Goal: Book appointment/travel/reservation

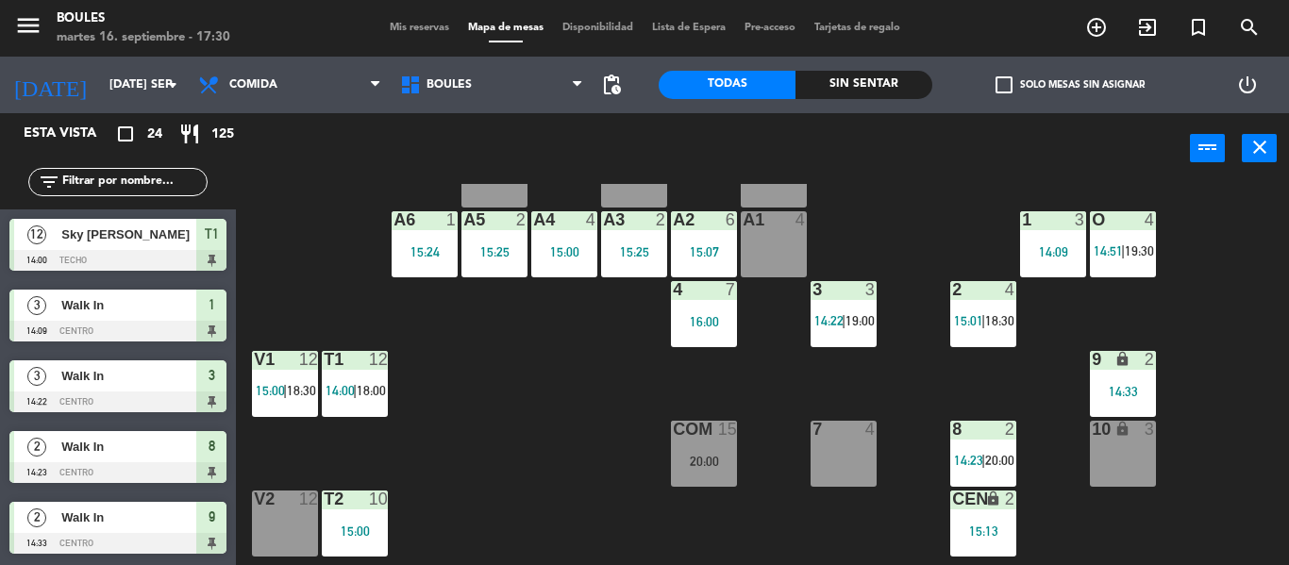
scroll to position [100, 0]
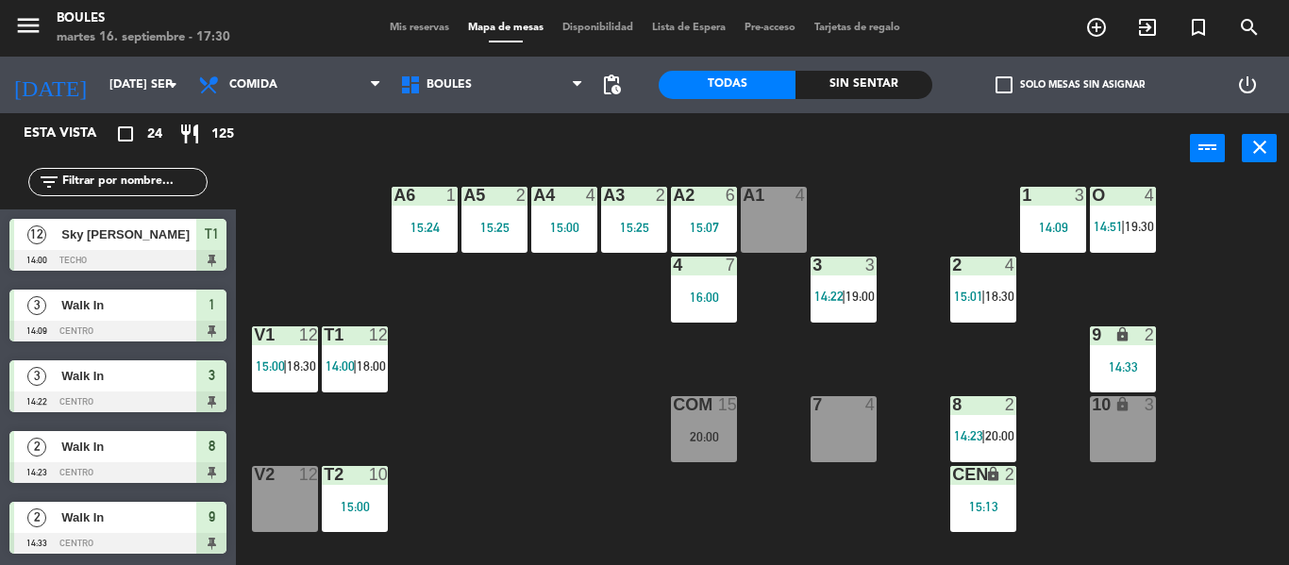
click at [865, 422] on div "7 4" at bounding box center [844, 429] width 66 height 66
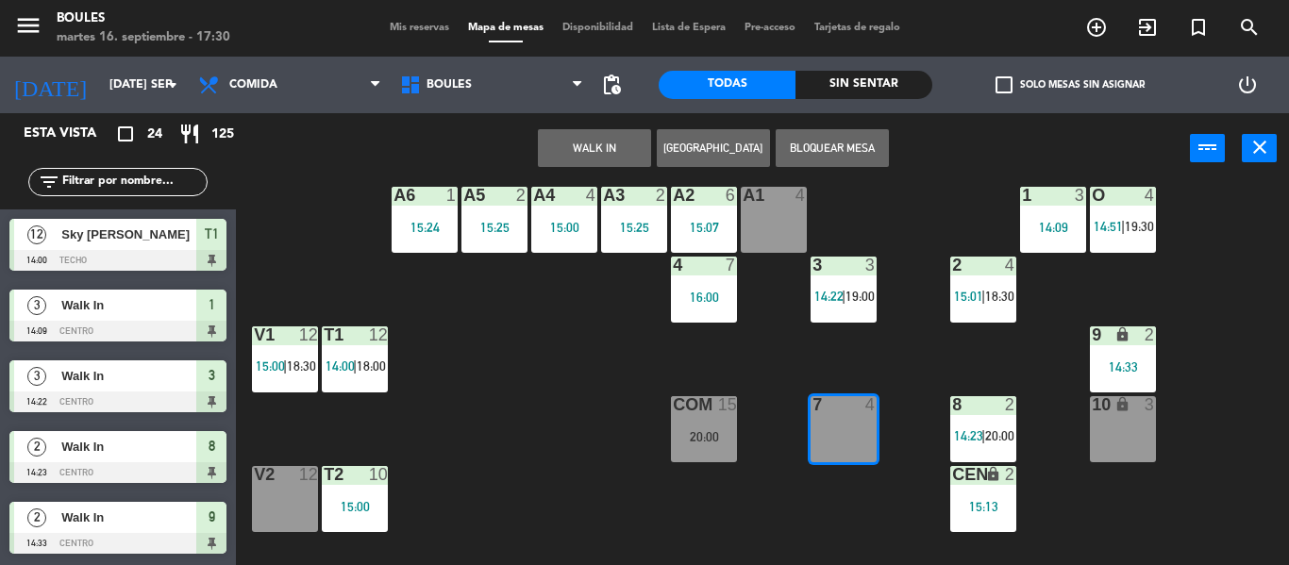
click at [616, 153] on button "WALK IN" at bounding box center [594, 148] width 113 height 38
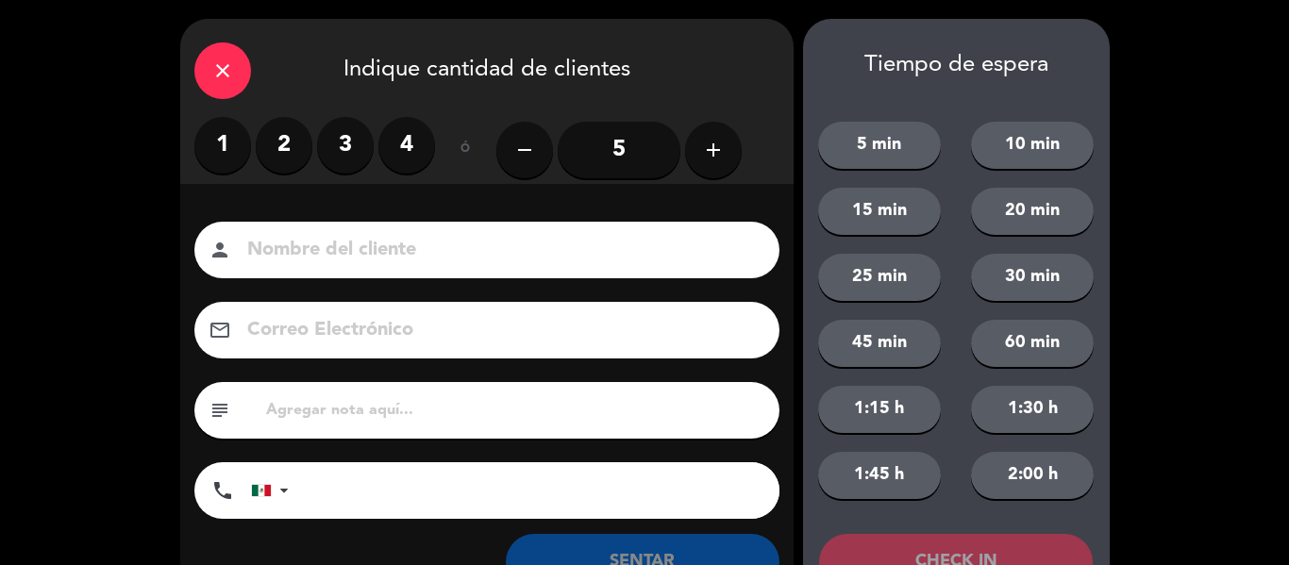
click at [402, 147] on label "4" at bounding box center [406, 145] width 57 height 57
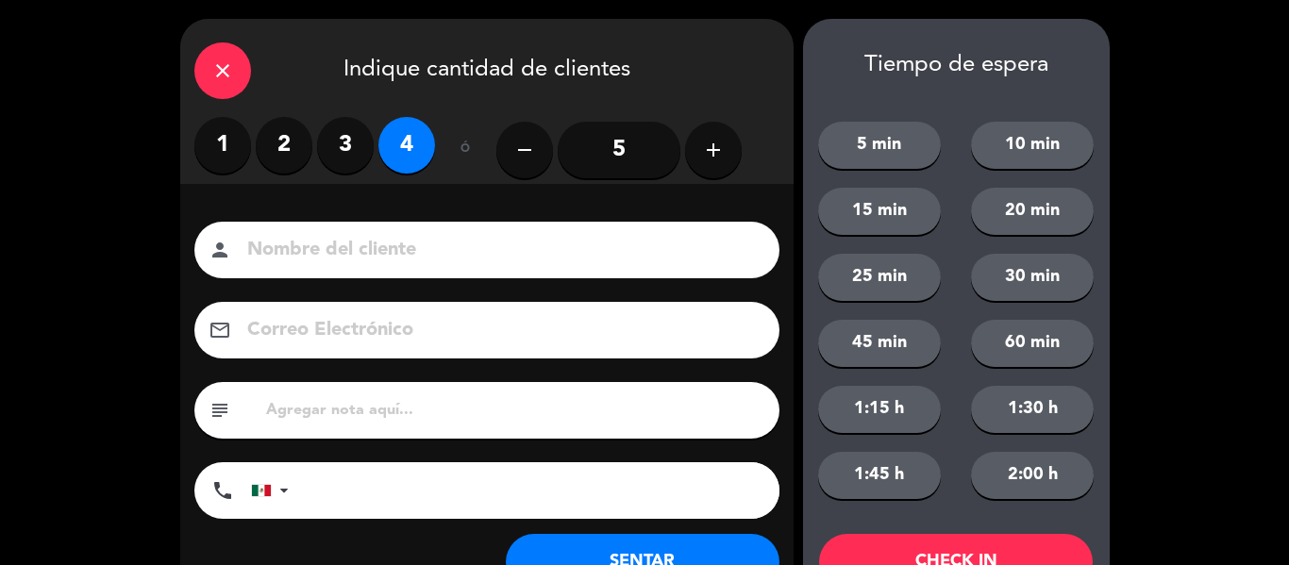
scroll to position [73, 0]
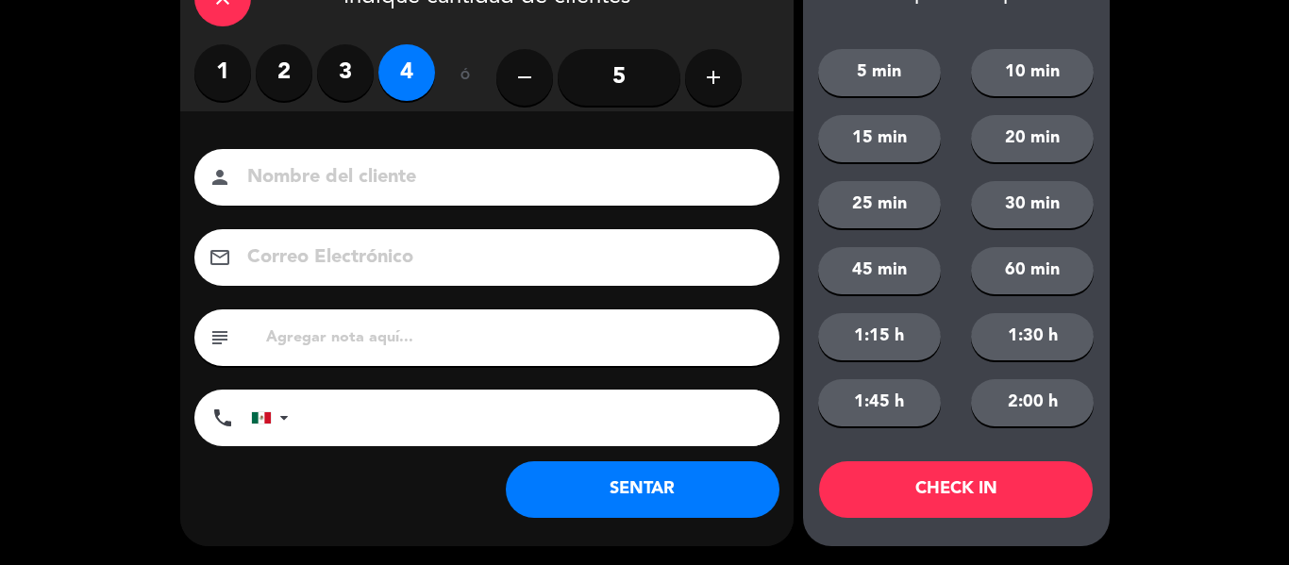
click at [670, 503] on button "SENTAR" at bounding box center [643, 489] width 274 height 57
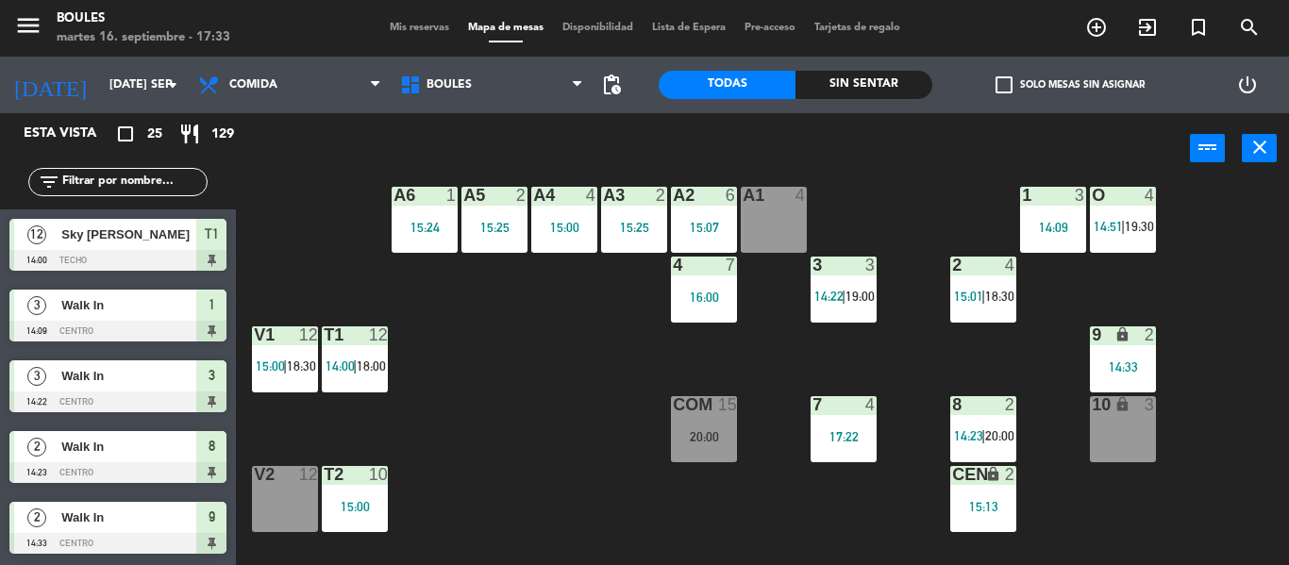
click at [670, 503] on div "P1 2 P2 2 A11 lock 2 A5 2 15:25 A6 1 15:24 A4 4 15:00 A3 2 15:25 A2 6 15:07 A1 …" at bounding box center [769, 374] width 1040 height 381
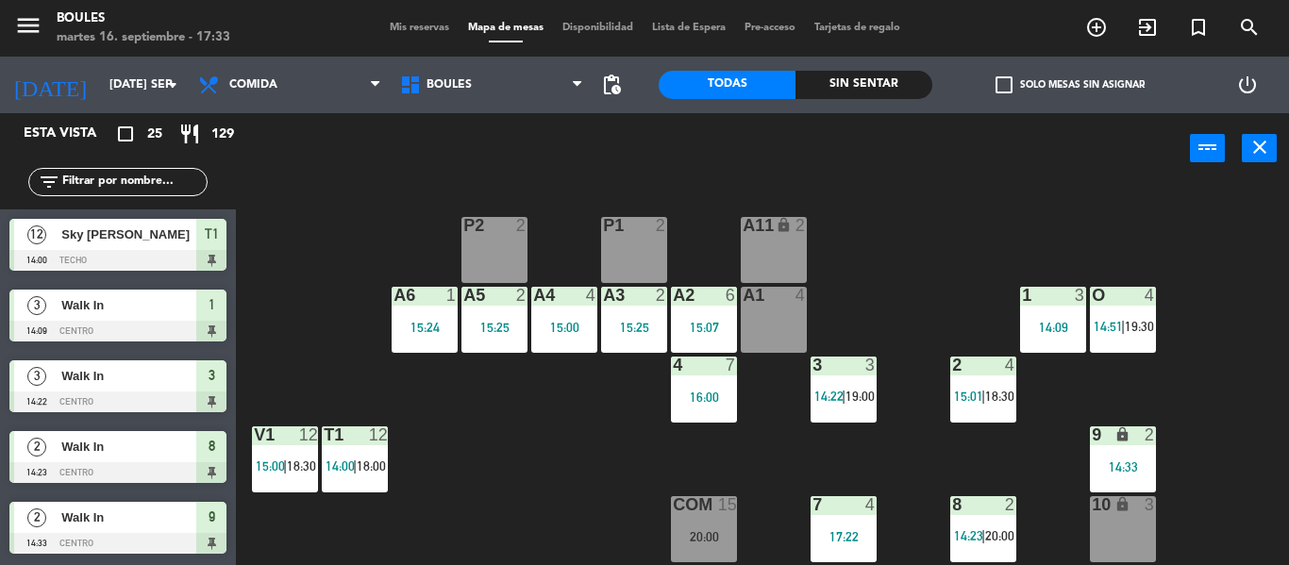
click at [702, 342] on div "A2 6 15:07" at bounding box center [704, 320] width 66 height 66
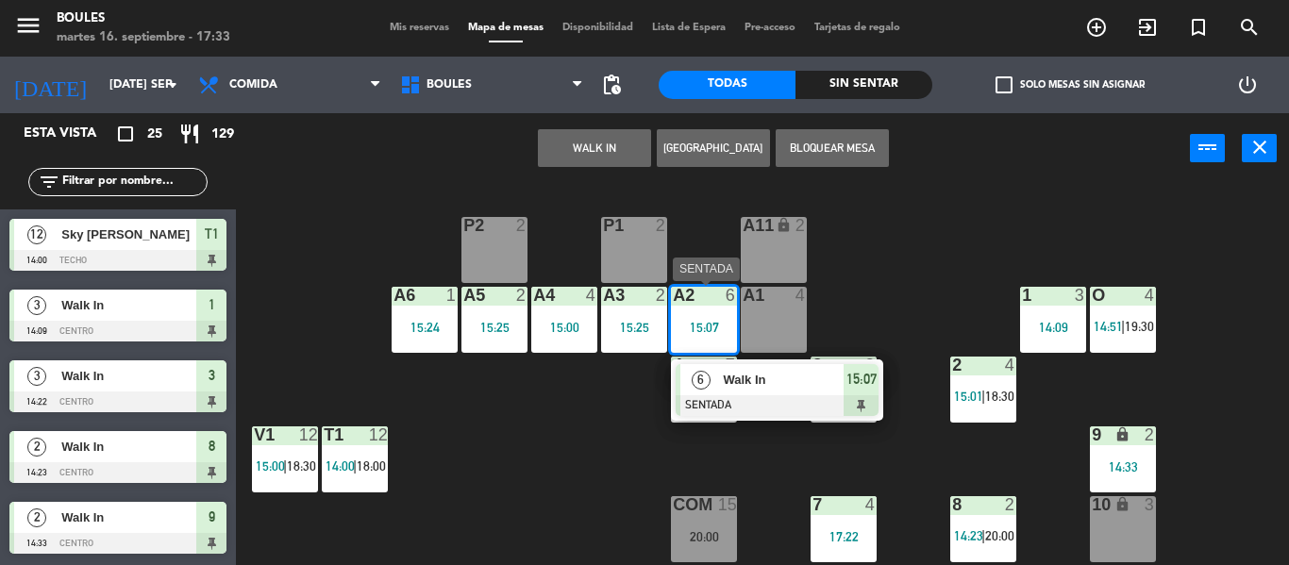
click at [849, 381] on span "15:07" at bounding box center [861, 379] width 30 height 23
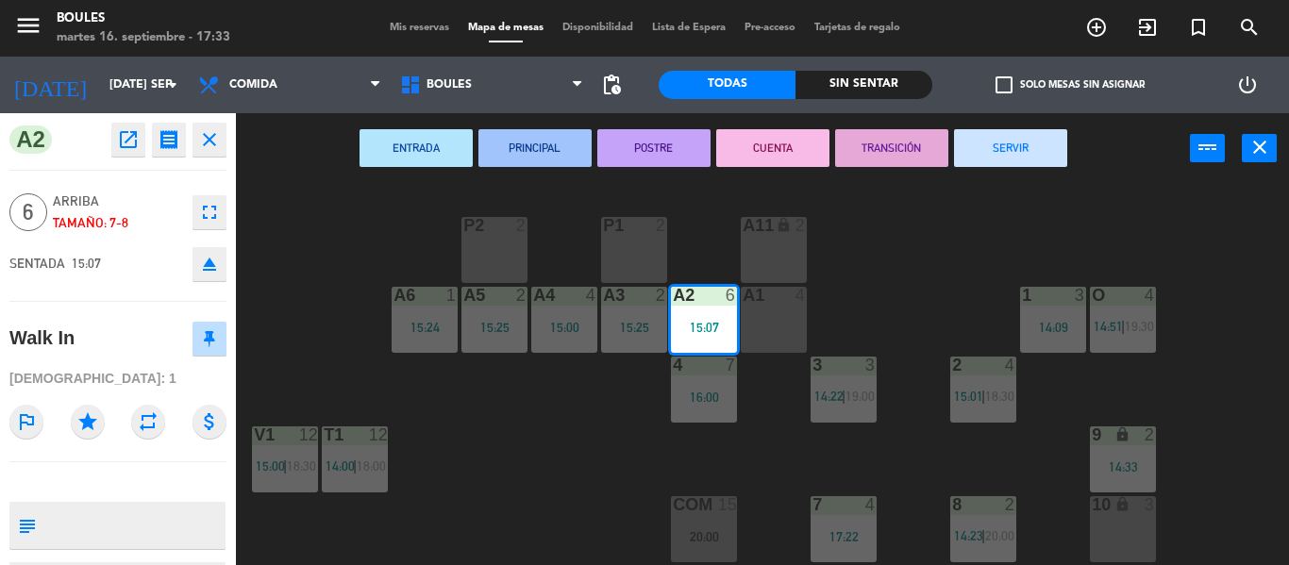
click at [1001, 138] on button "SERVIR" at bounding box center [1010, 148] width 113 height 38
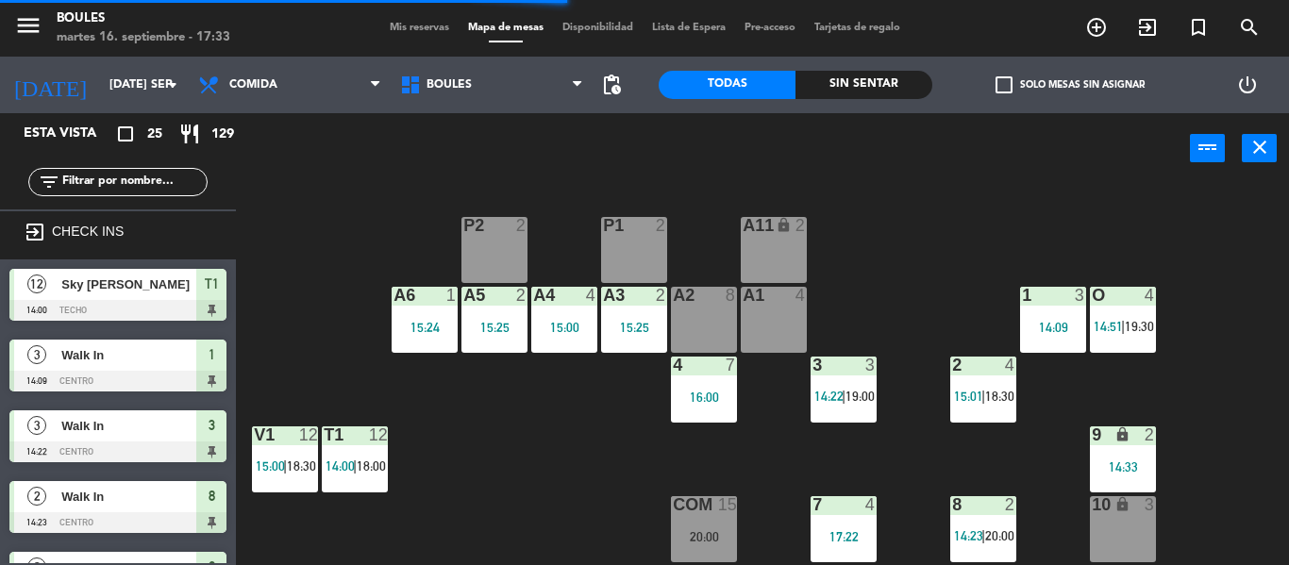
click at [548, 334] on div "A4 4 15:00" at bounding box center [564, 320] width 66 height 66
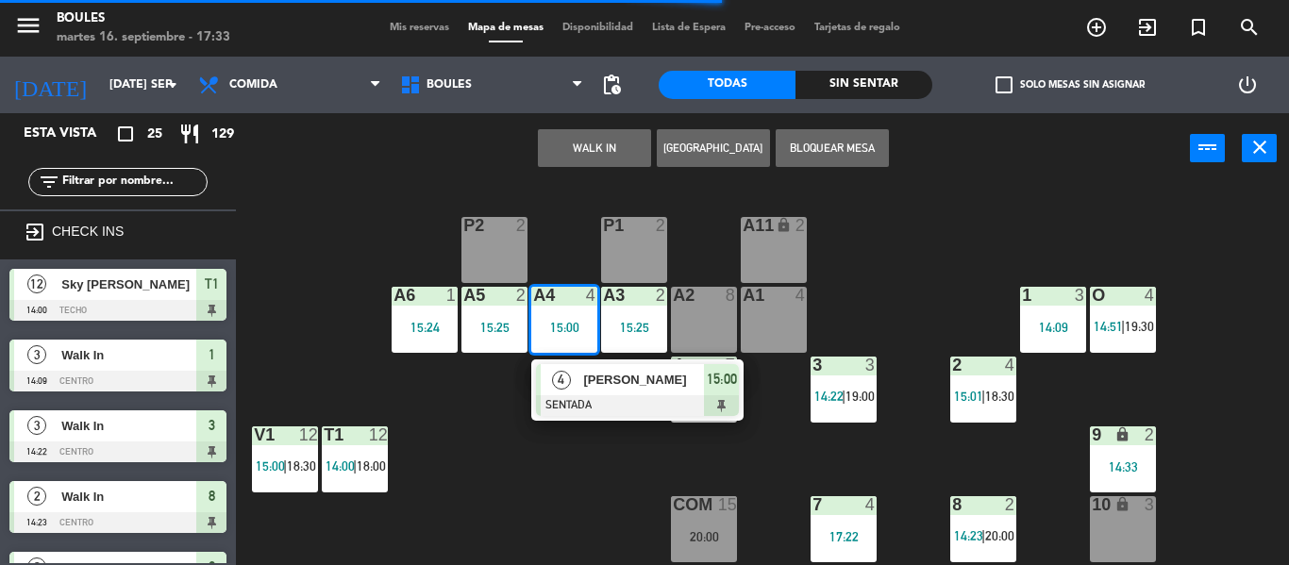
click at [619, 384] on span "[PERSON_NAME]" at bounding box center [643, 380] width 121 height 20
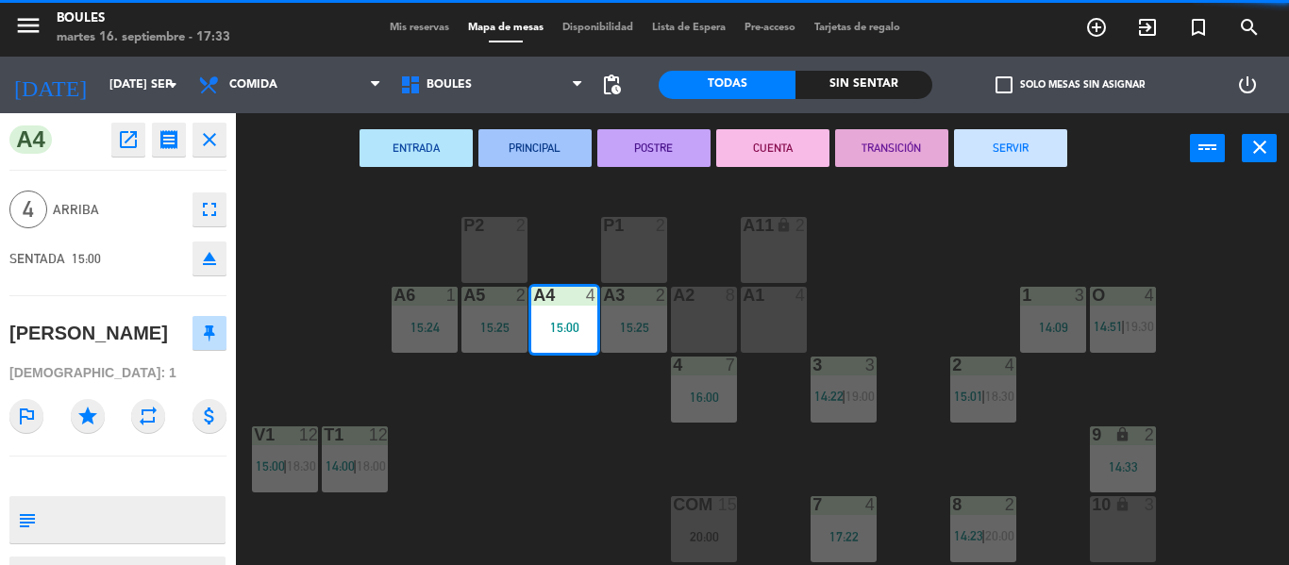
click at [1017, 145] on button "SERVIR" at bounding box center [1010, 148] width 113 height 38
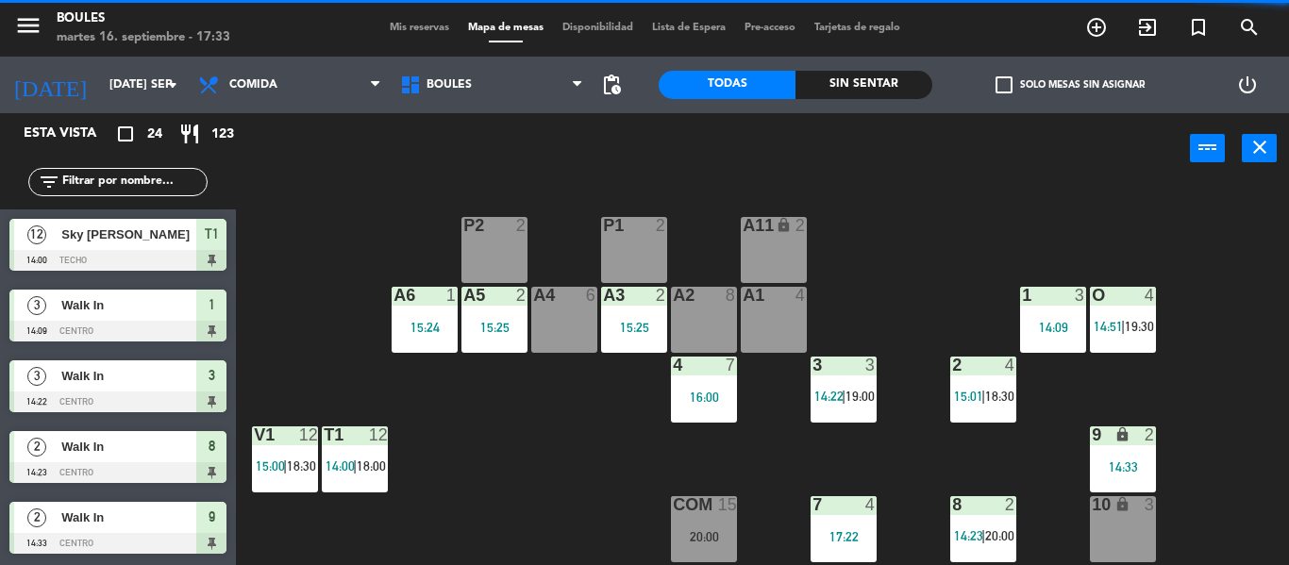
click at [478, 351] on div "A5 2 15:25" at bounding box center [494, 320] width 66 height 66
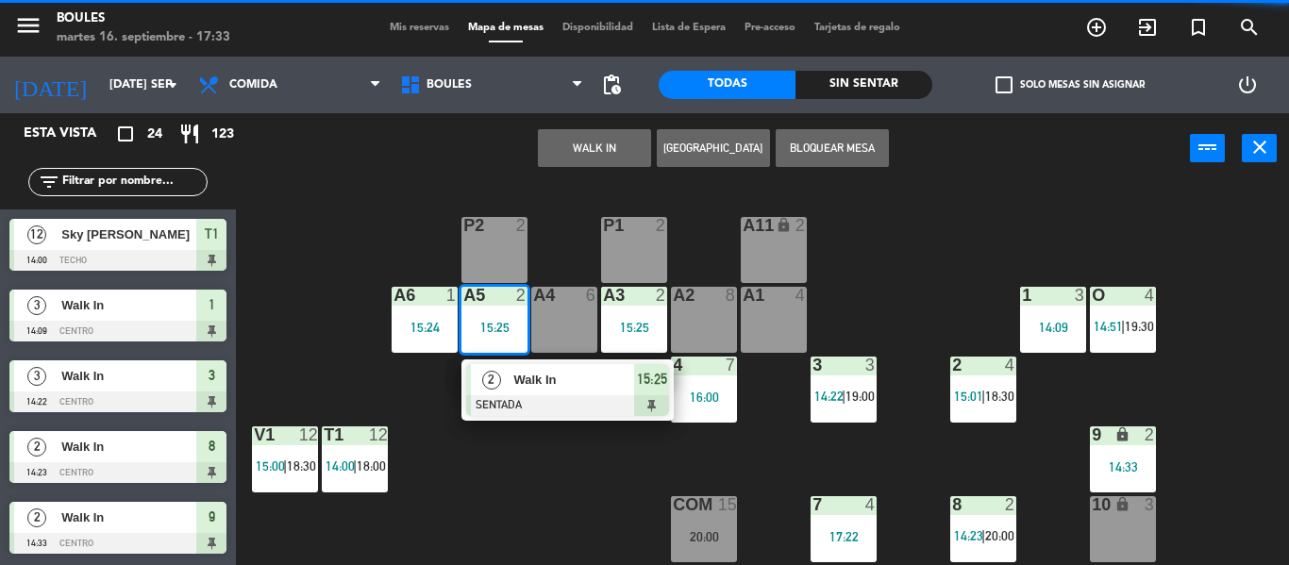
click at [591, 388] on span "Walk In" at bounding box center [573, 380] width 121 height 20
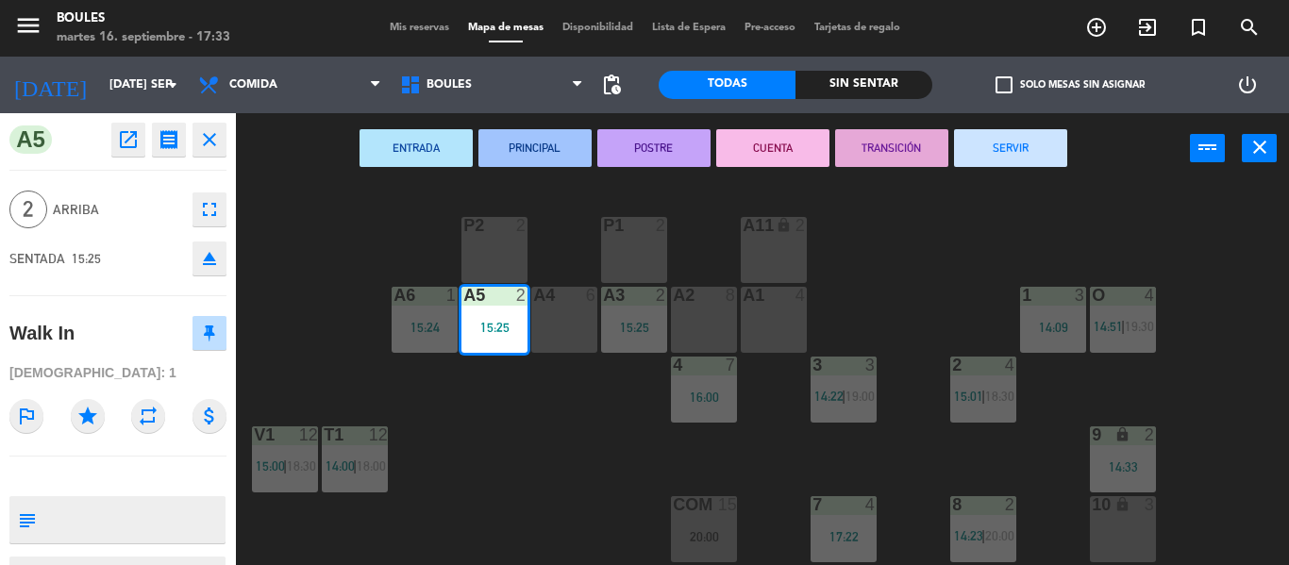
click at [1039, 159] on button "SERVIR" at bounding box center [1010, 148] width 113 height 38
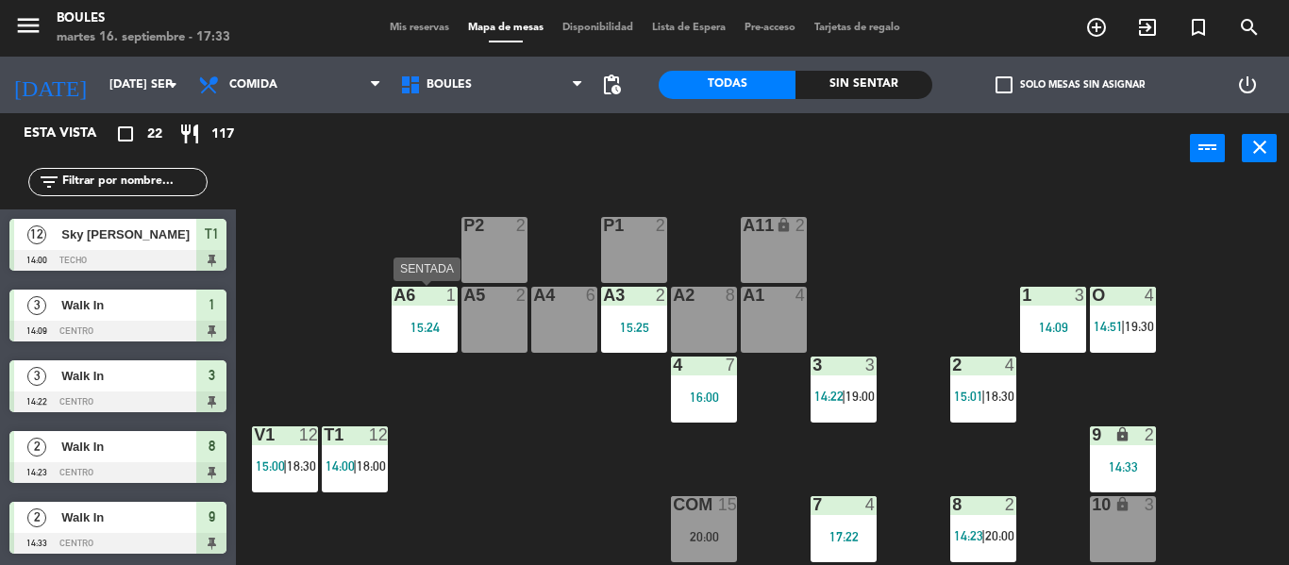
click at [440, 340] on div "A6 1 15:24" at bounding box center [425, 320] width 66 height 66
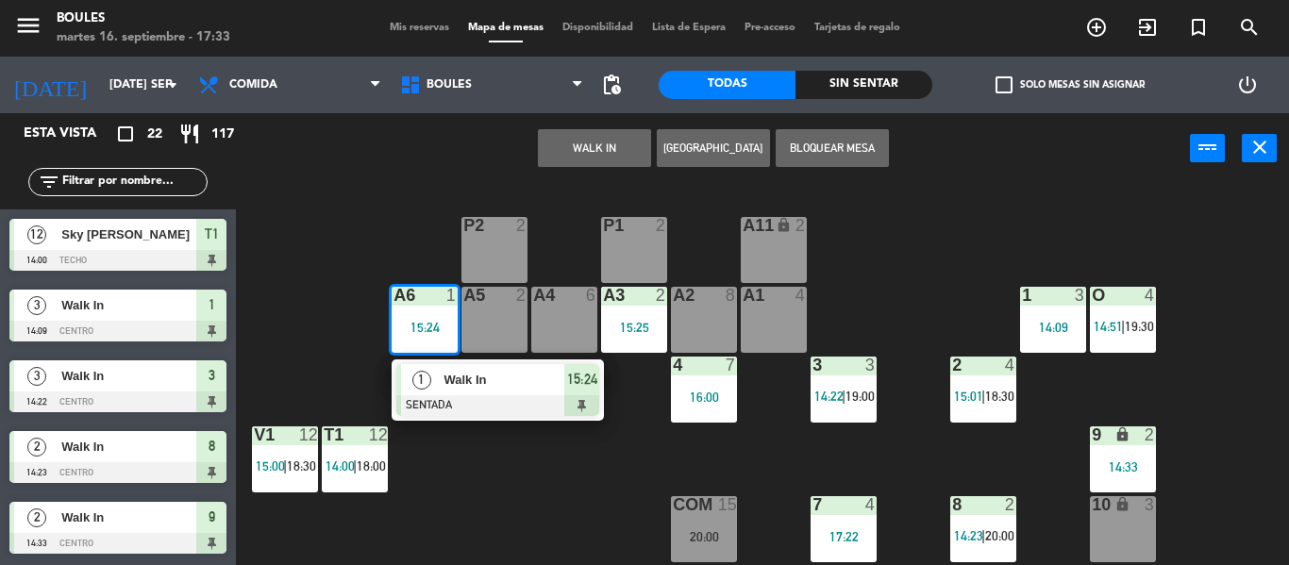
click at [497, 382] on span "Walk In" at bounding box center [503, 380] width 121 height 20
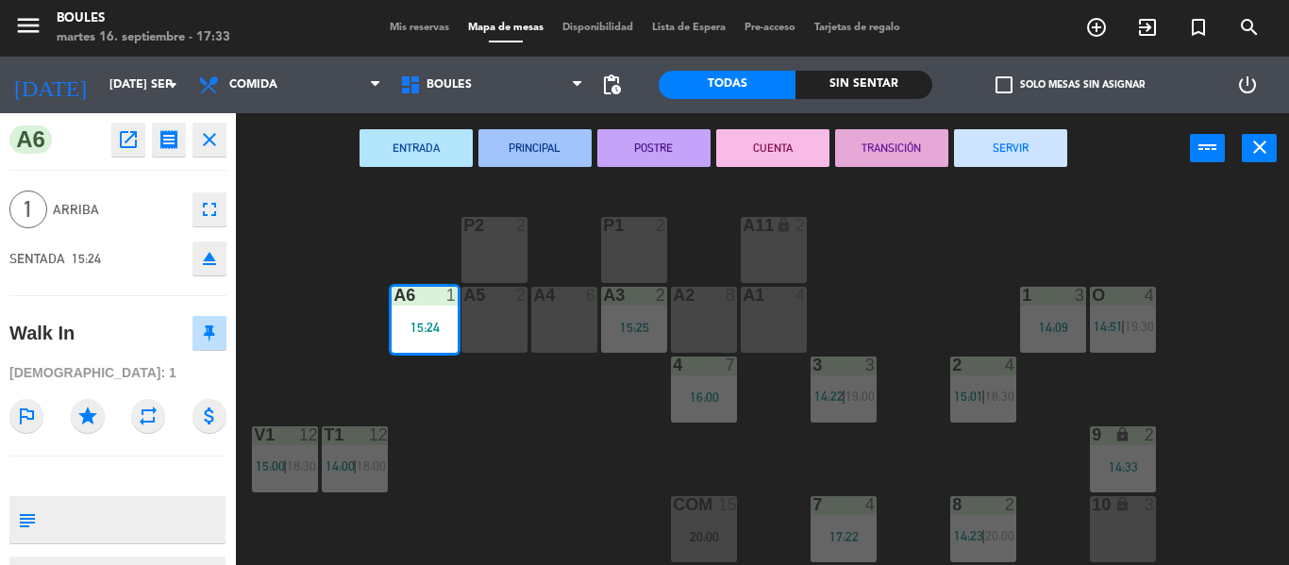
click at [1039, 144] on button "SERVIR" at bounding box center [1010, 148] width 113 height 38
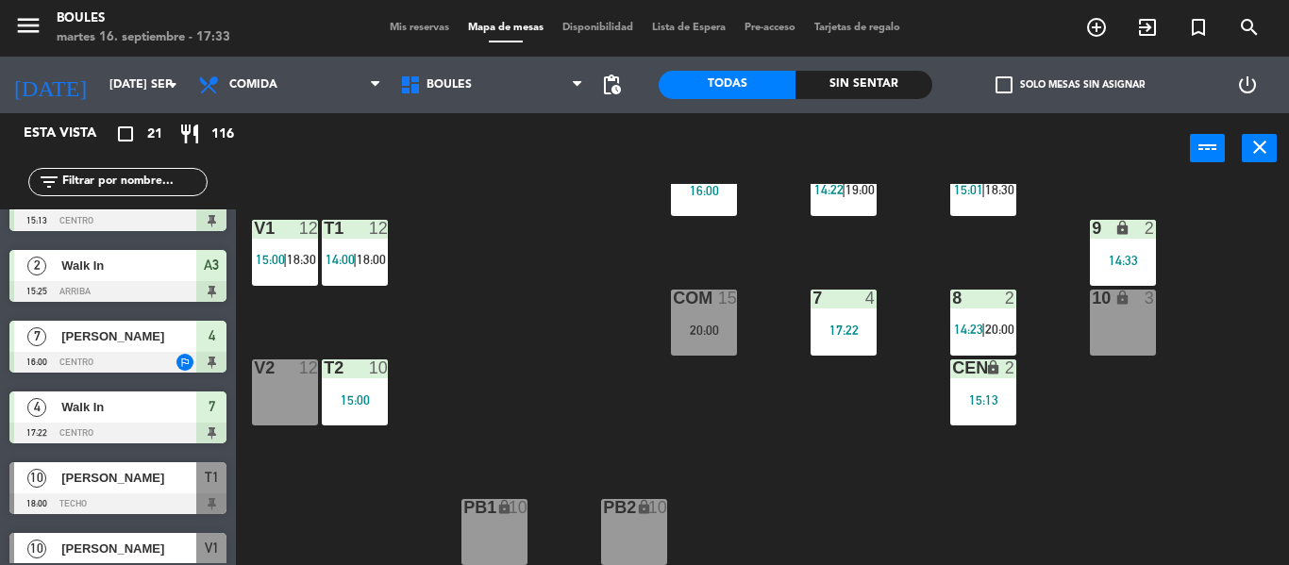
scroll to position [677, 0]
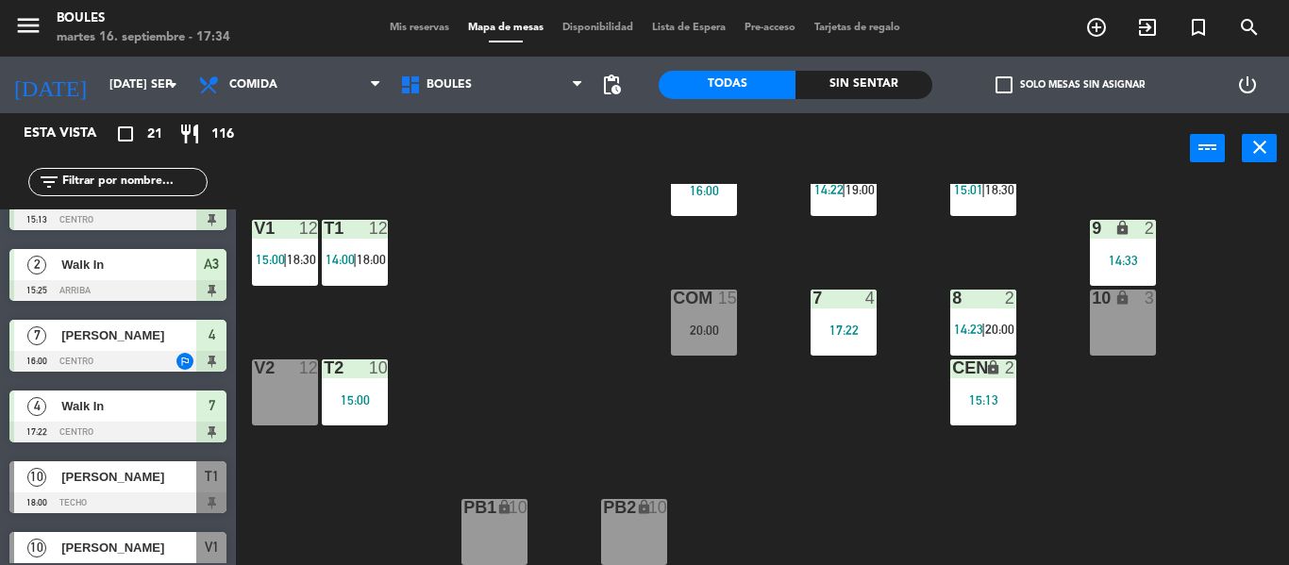
click at [271, 399] on div "V2 12" at bounding box center [285, 392] width 66 height 66
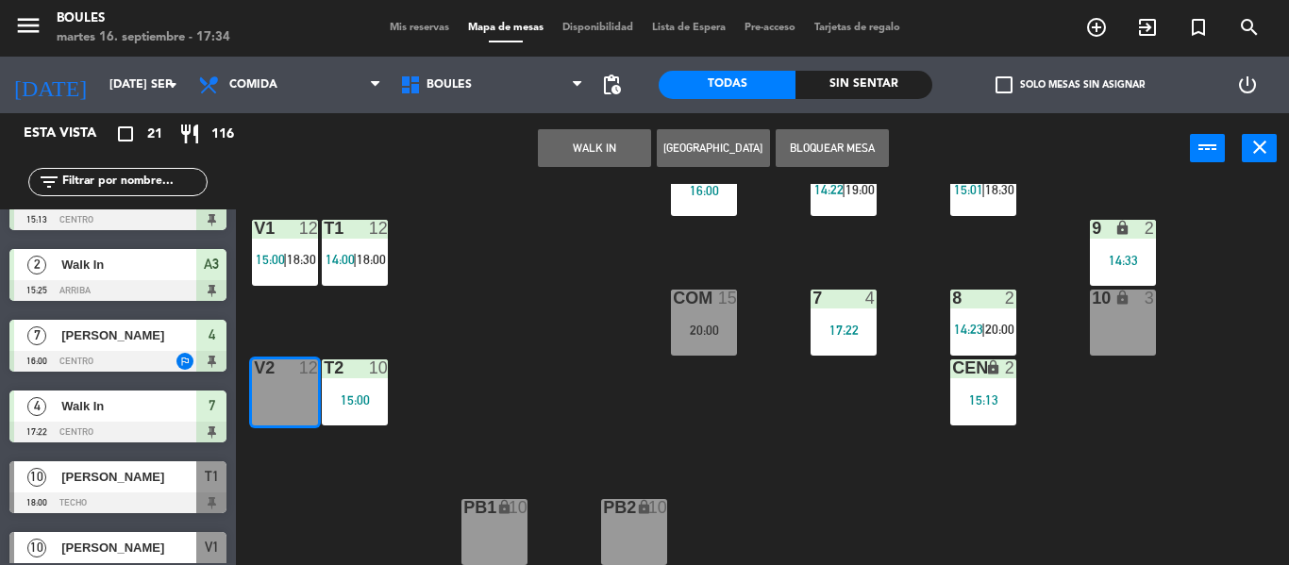
click at [596, 147] on button "WALK IN" at bounding box center [594, 148] width 113 height 38
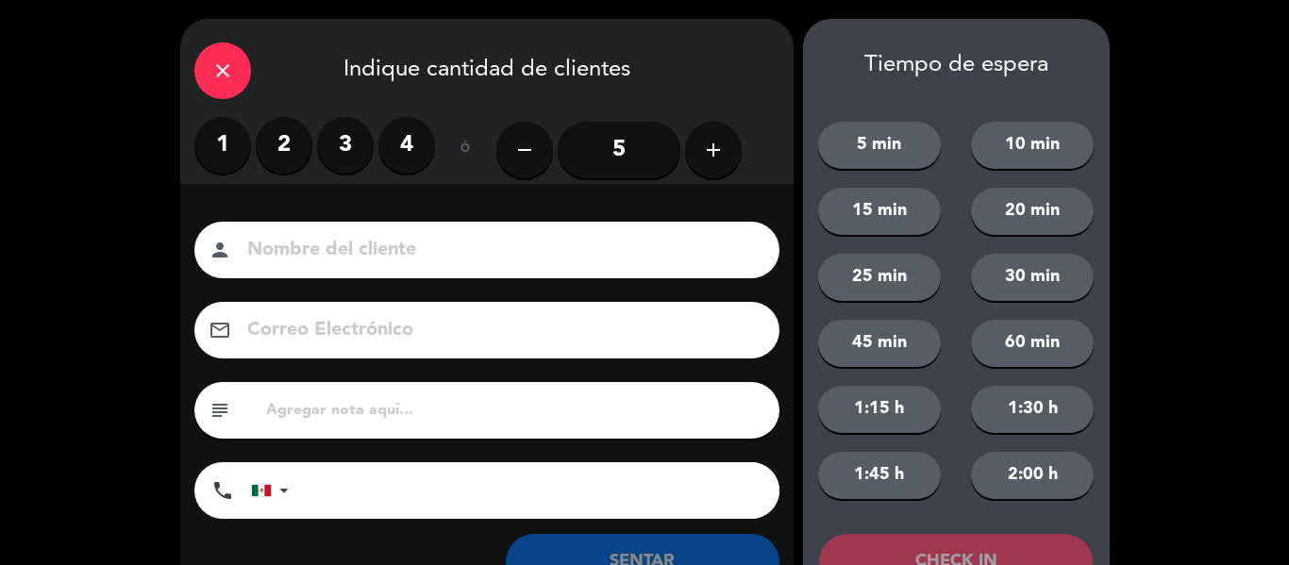
click at [411, 158] on label "4" at bounding box center [406, 145] width 57 height 57
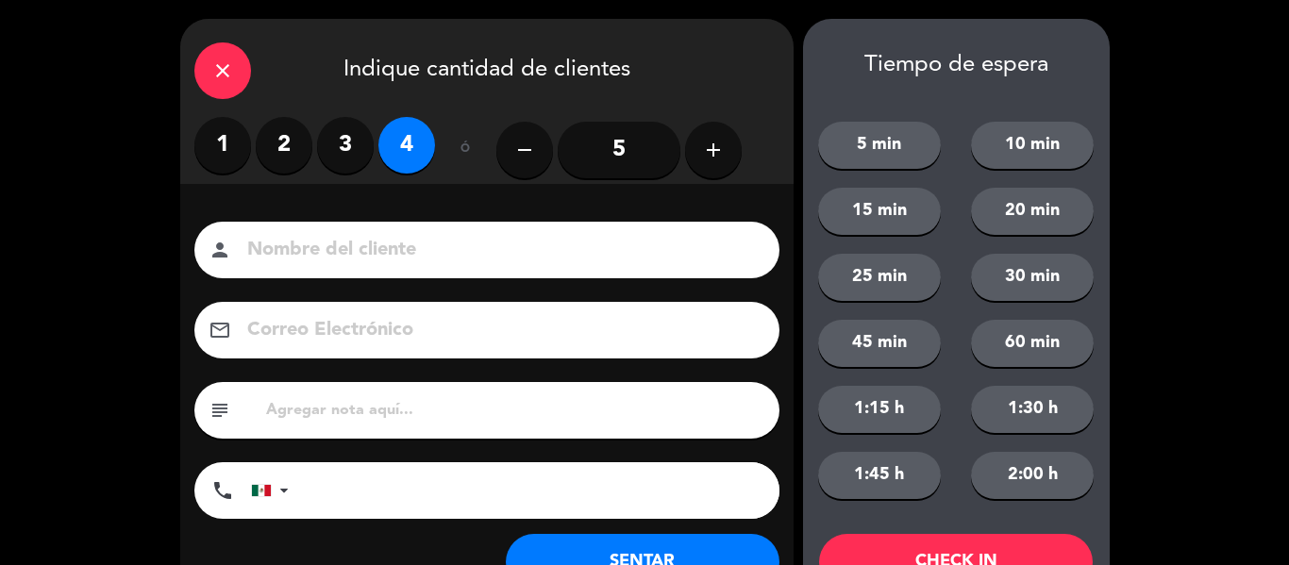
click at [722, 146] on icon "add" at bounding box center [713, 150] width 23 height 23
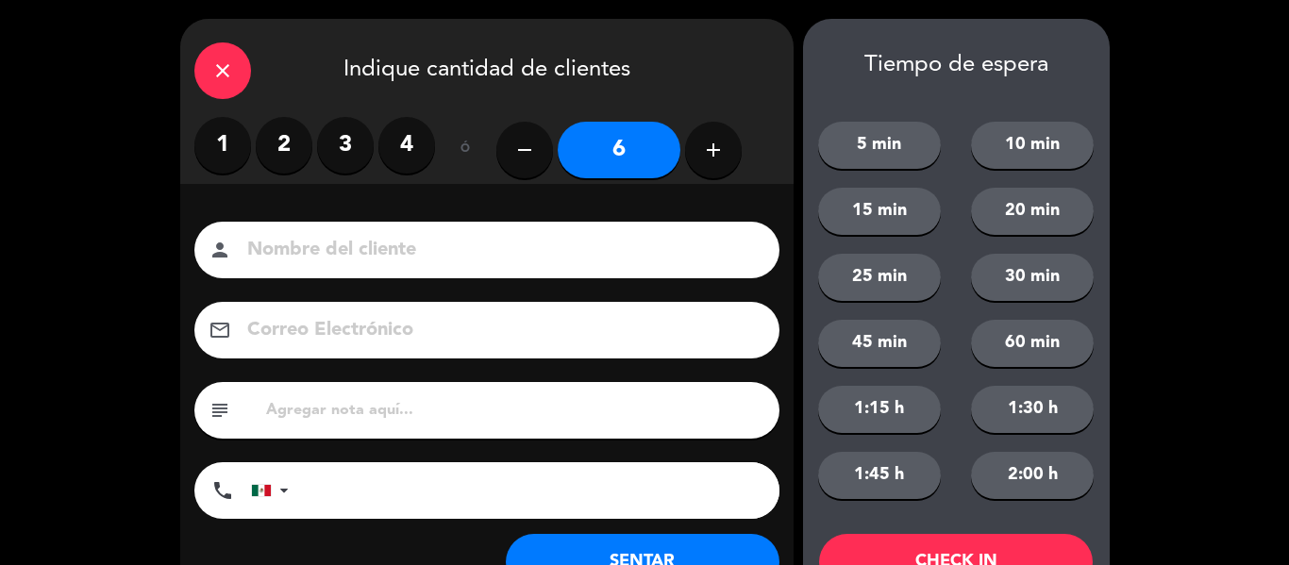
click at [722, 146] on icon "add" at bounding box center [713, 150] width 23 height 23
type input "8"
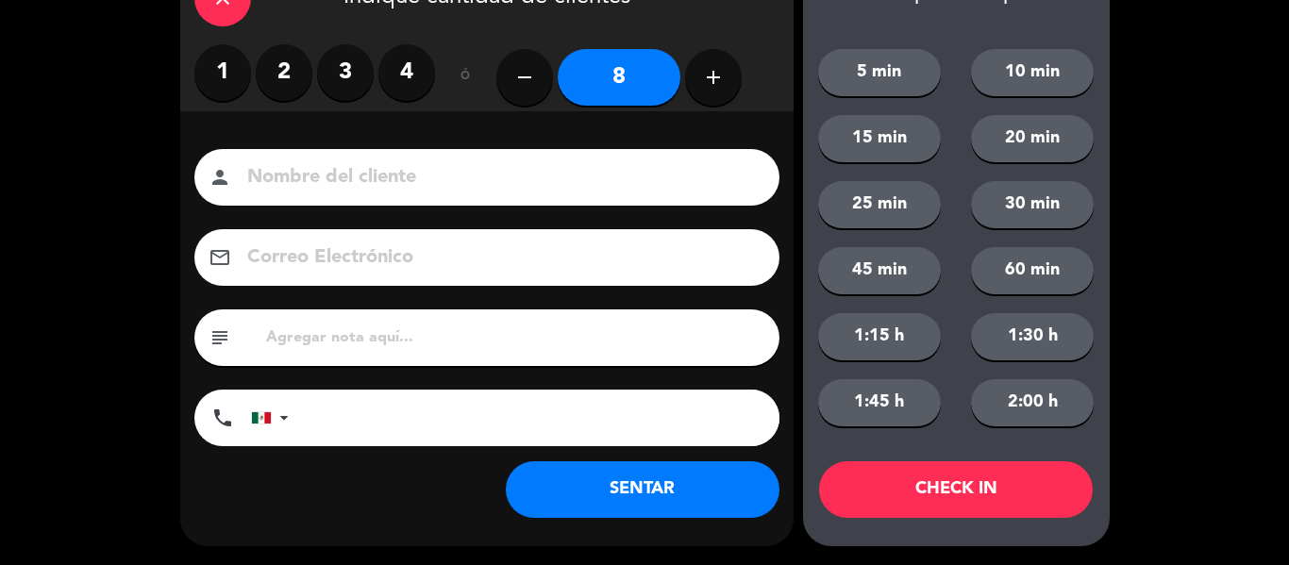
click at [688, 490] on button "SENTAR" at bounding box center [643, 489] width 274 height 57
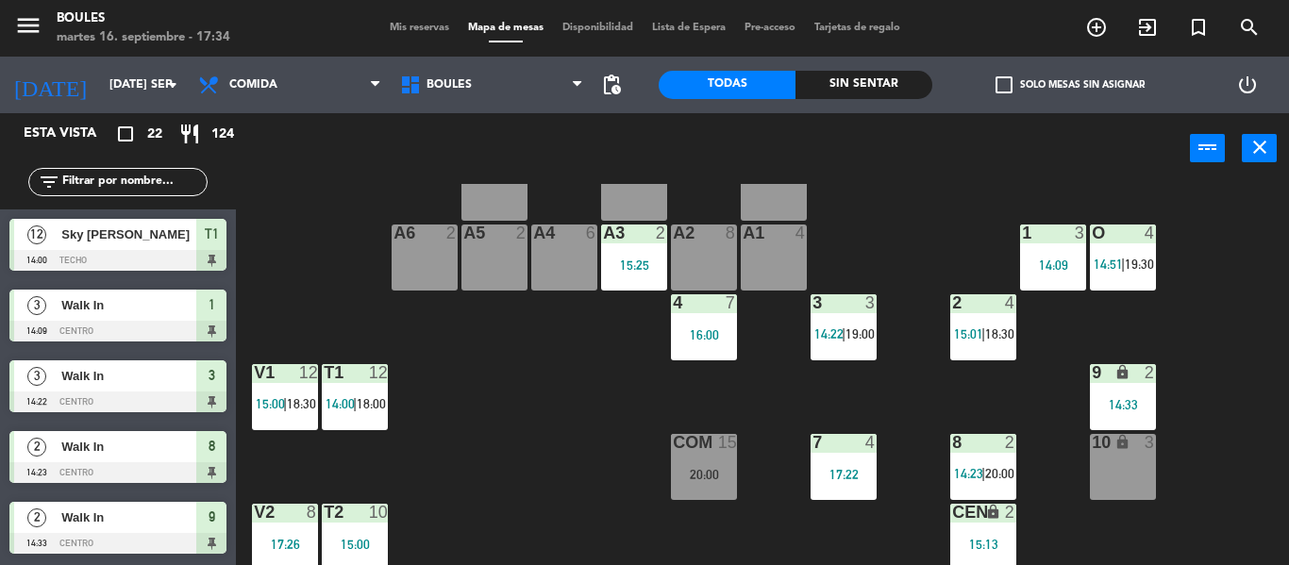
scroll to position [61, 0]
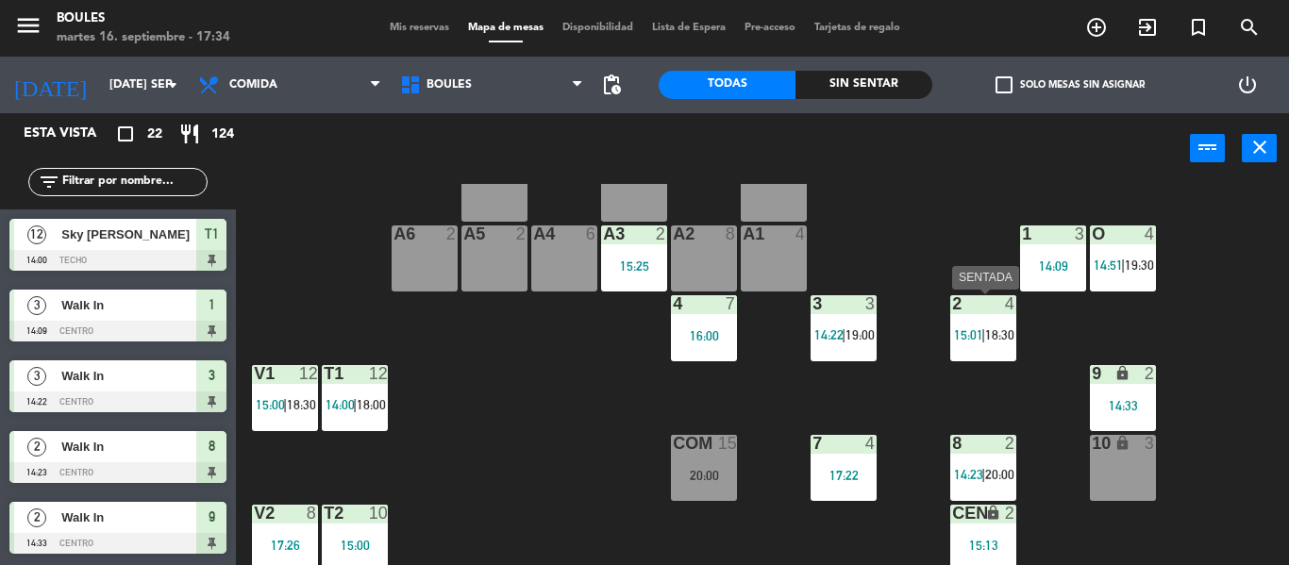
click at [961, 342] on span "15:01" at bounding box center [968, 334] width 29 height 15
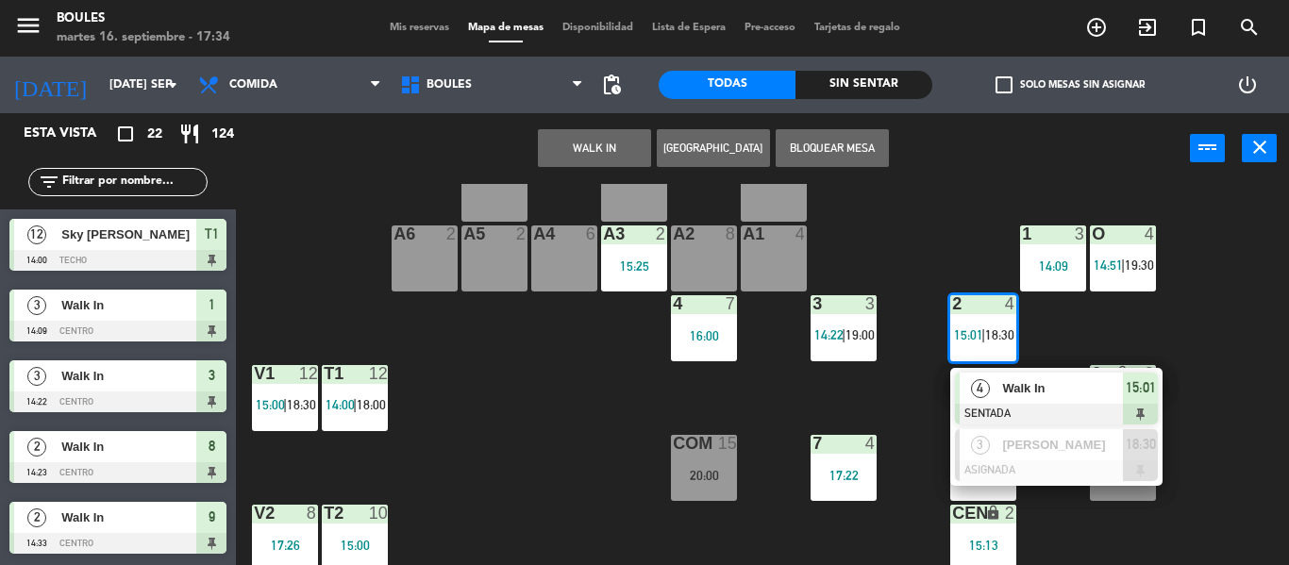
click at [1028, 386] on span "Walk In" at bounding box center [1062, 388] width 121 height 20
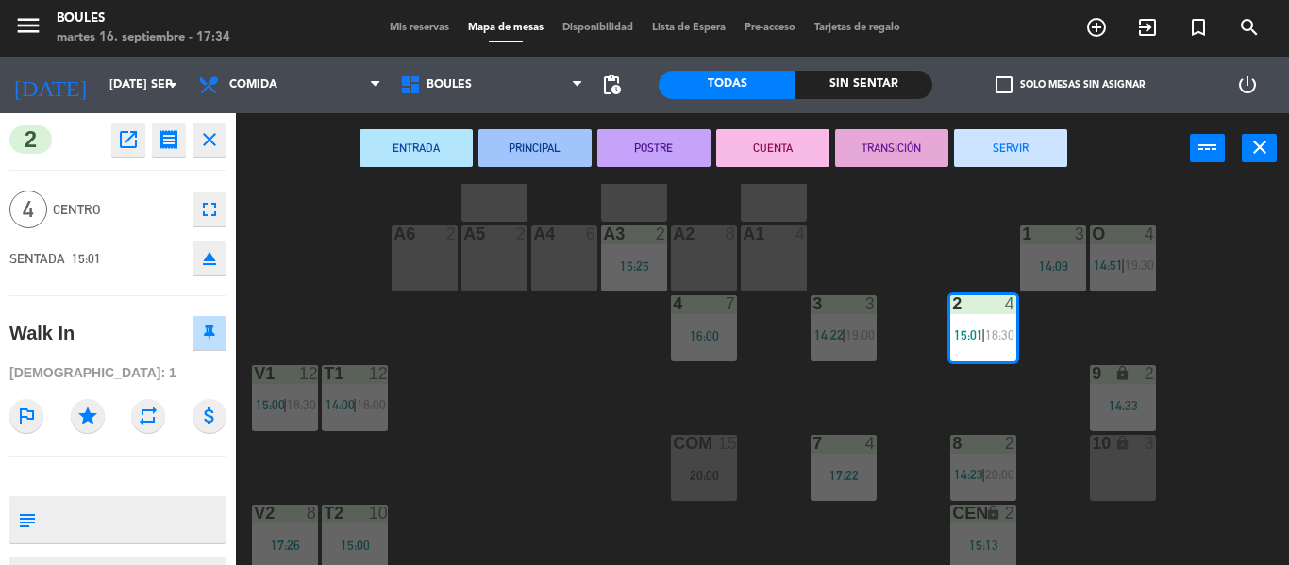
click at [1022, 151] on button "SERVIR" at bounding box center [1010, 148] width 113 height 38
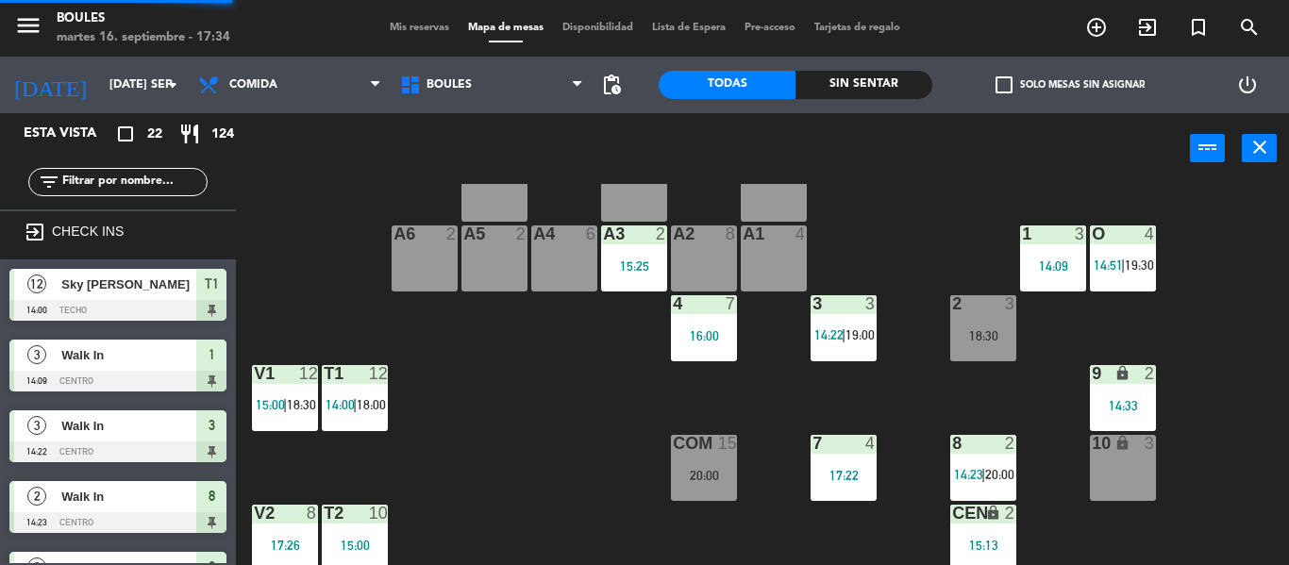
scroll to position [0, 0]
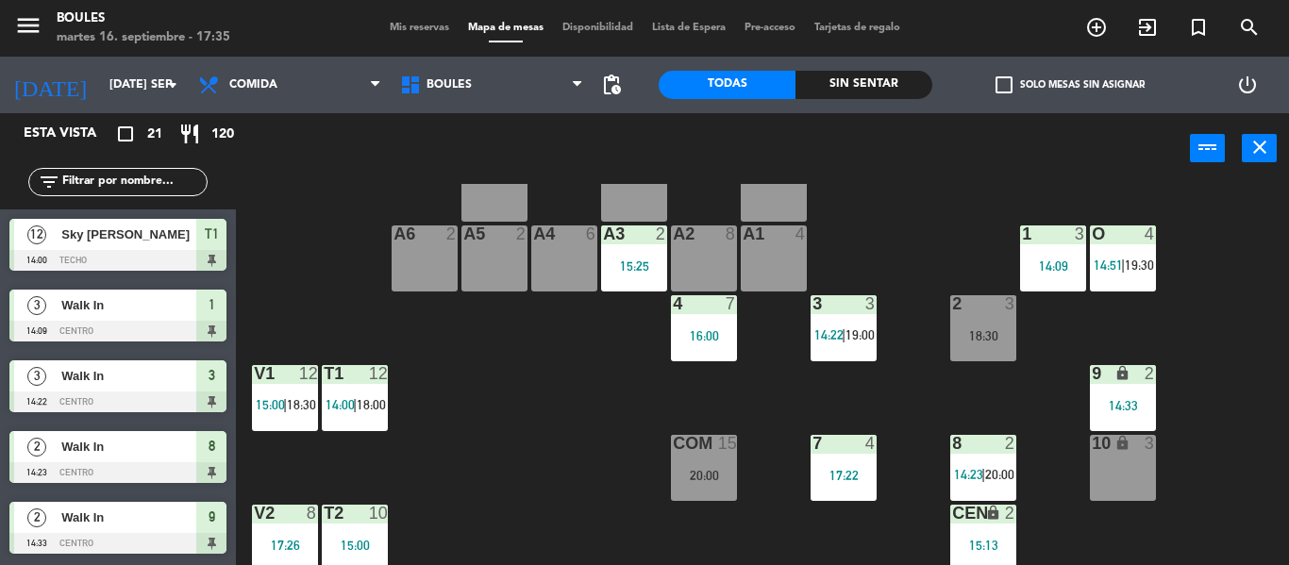
click at [578, 277] on div "A4 6" at bounding box center [564, 259] width 66 height 66
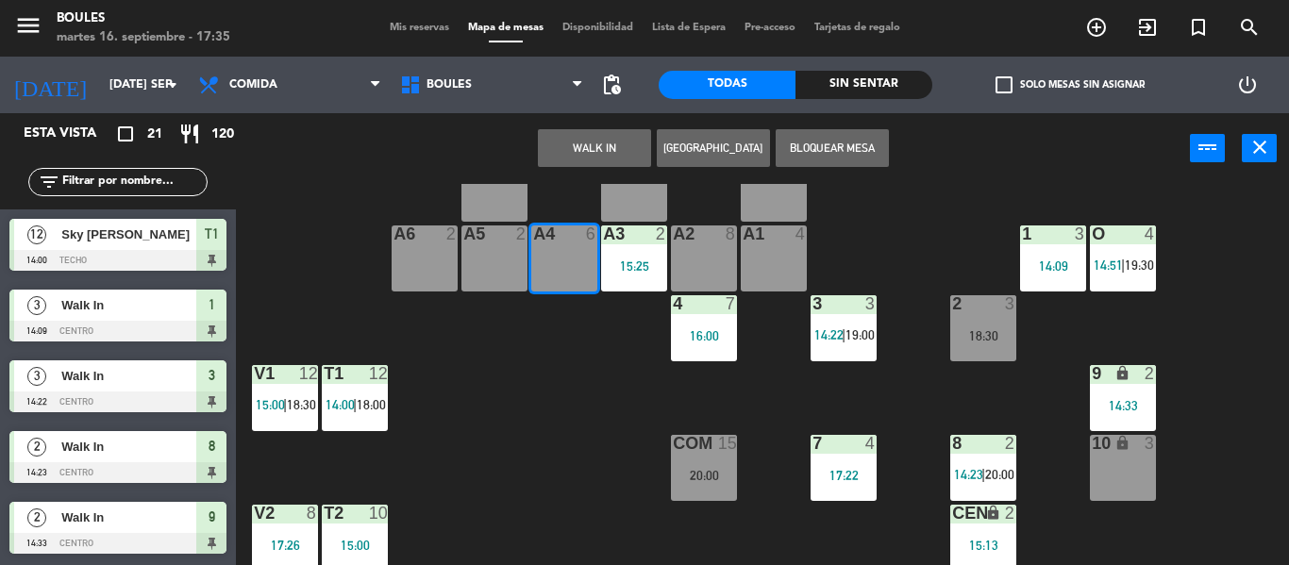
click at [710, 154] on button "[GEOGRAPHIC_DATA]" at bounding box center [713, 148] width 113 height 38
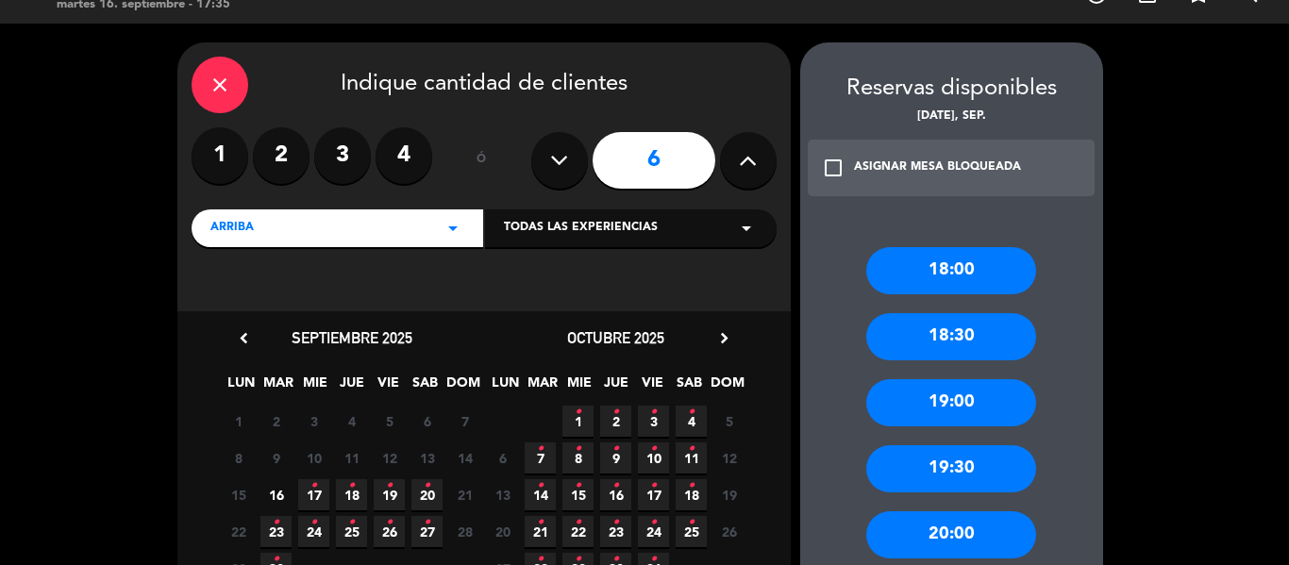
scroll to position [168, 0]
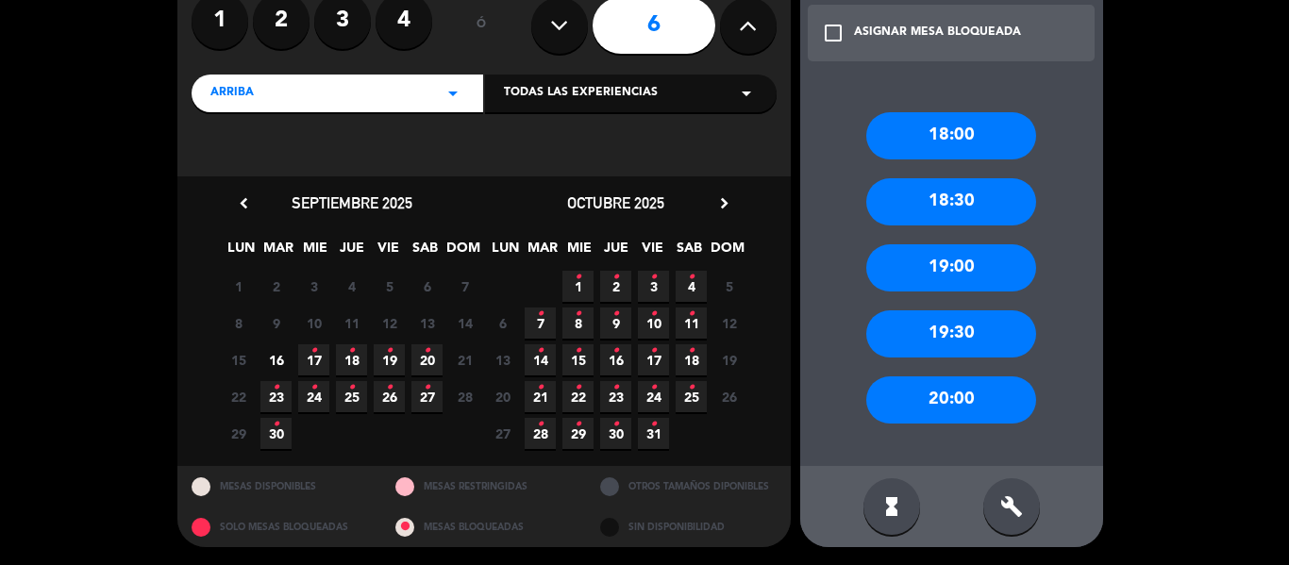
click at [311, 350] on icon "•" at bounding box center [313, 351] width 7 height 30
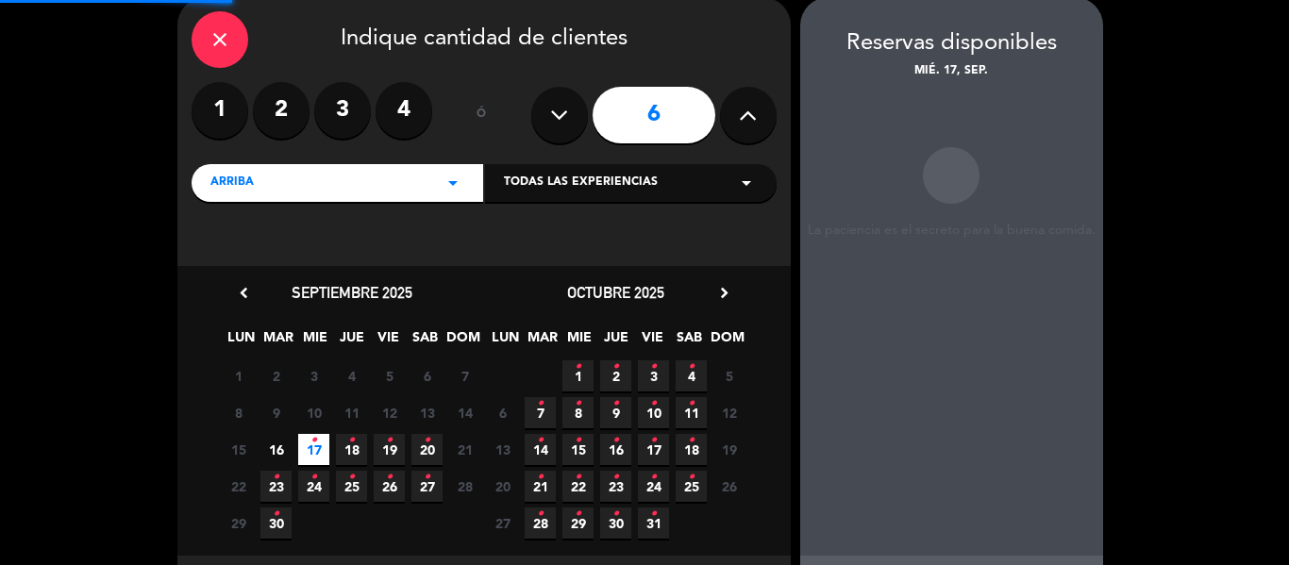
scroll to position [75, 0]
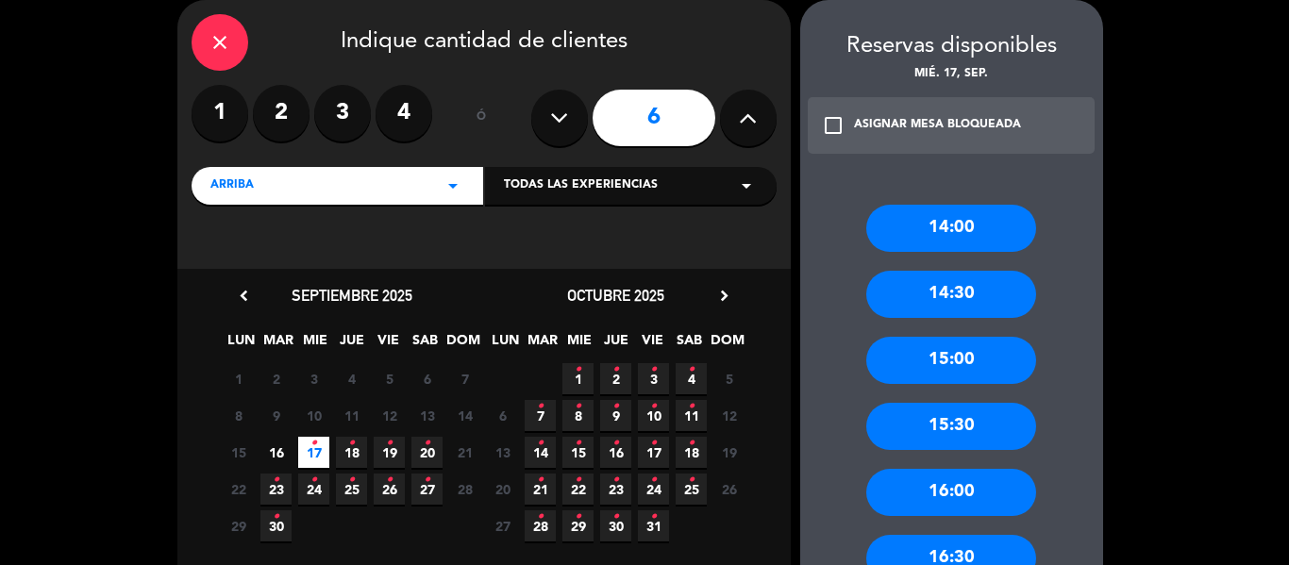
click at [277, 447] on span "16" at bounding box center [275, 452] width 31 height 31
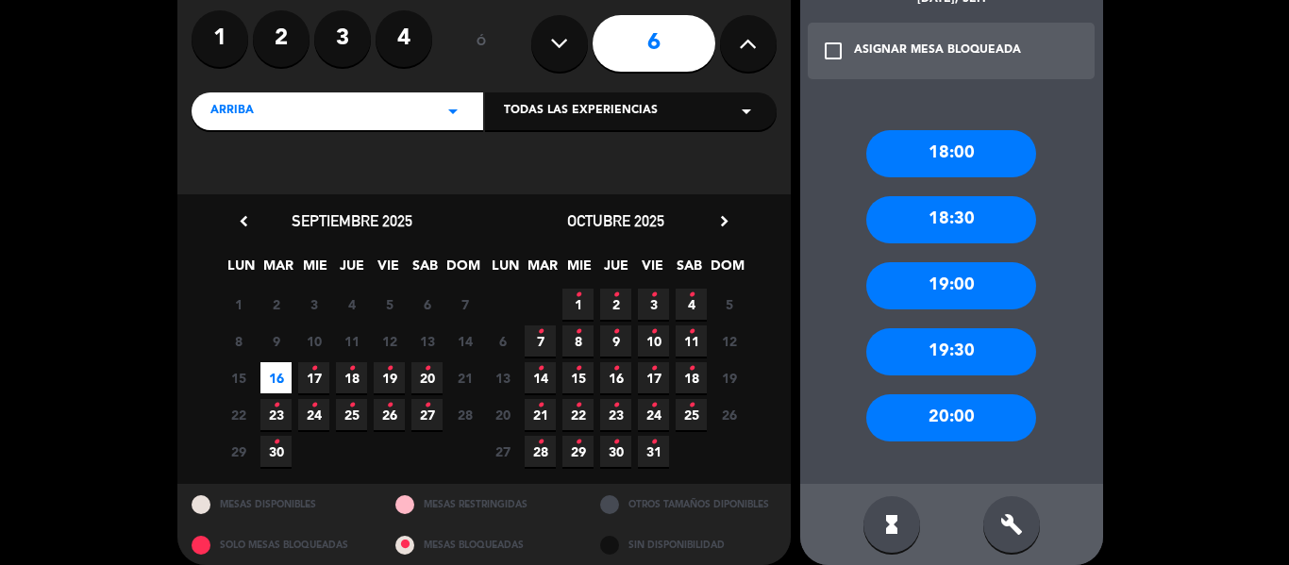
scroll to position [151, 0]
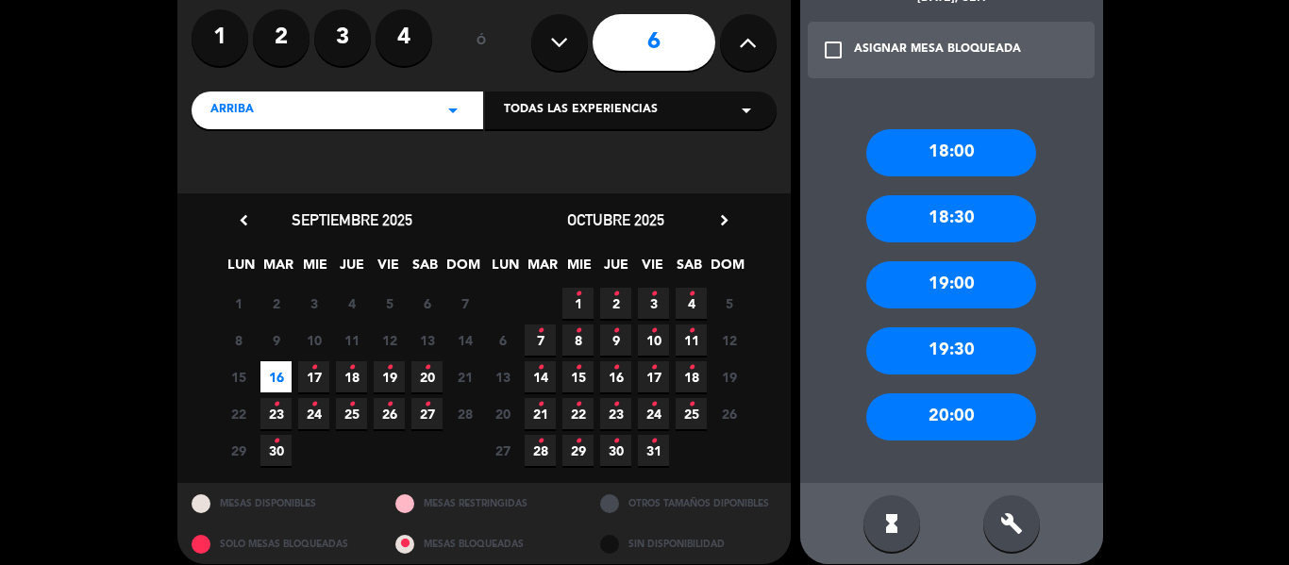
click at [965, 155] on div "18:00" at bounding box center [951, 152] width 170 height 47
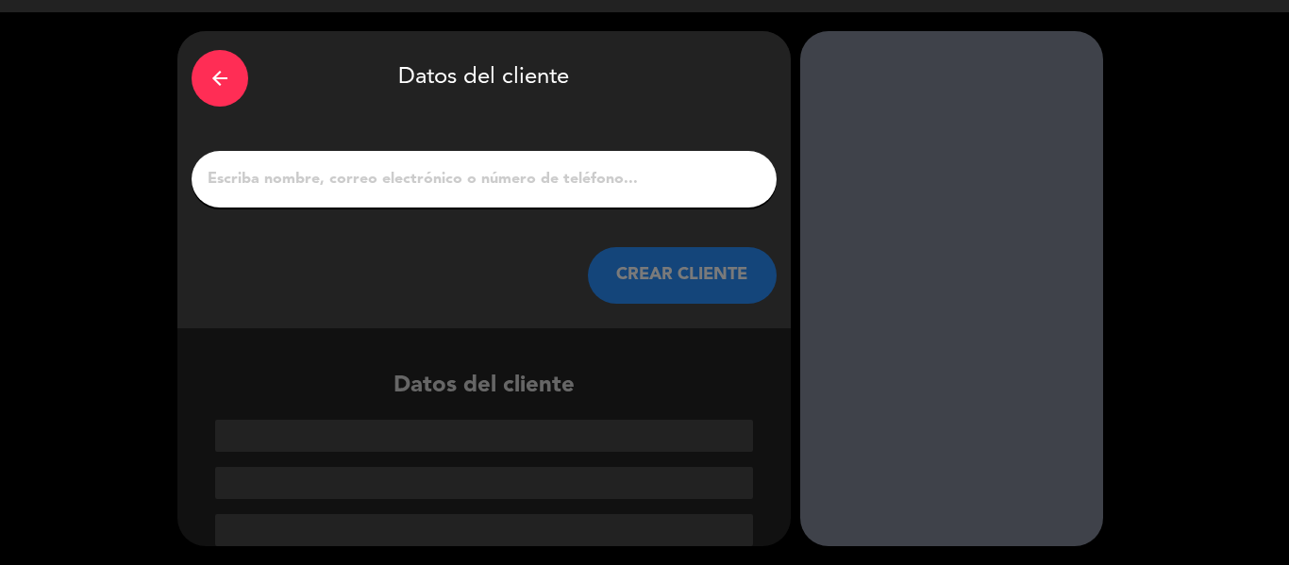
scroll to position [44, 0]
click at [596, 182] on input "1" at bounding box center [484, 179] width 557 height 26
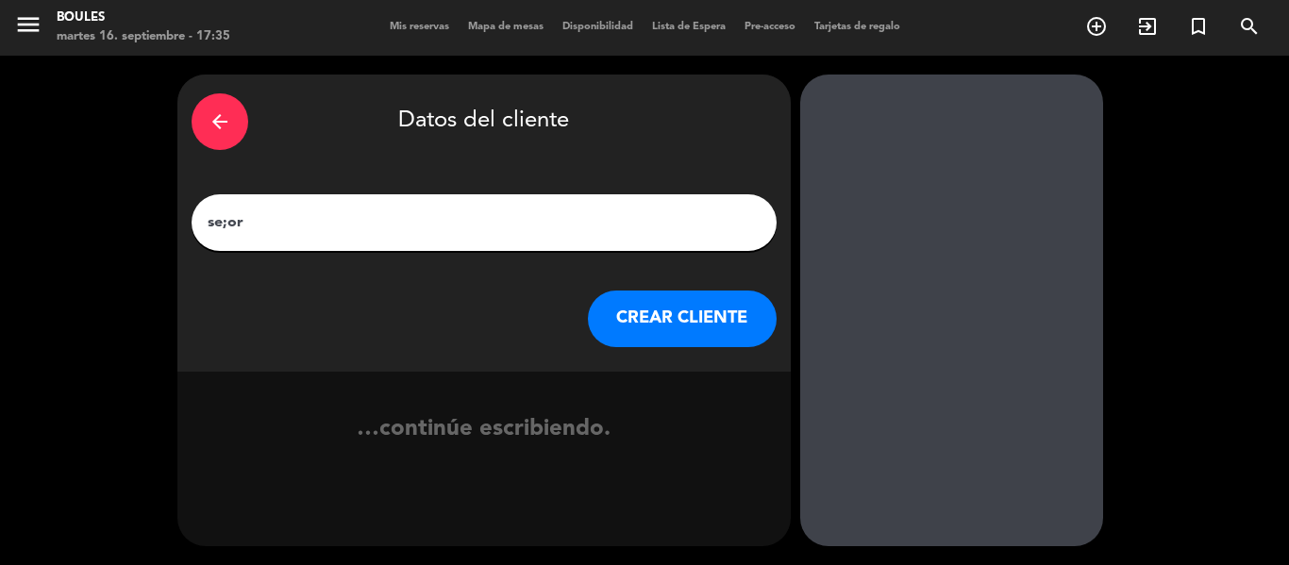
type input "se;or"
click at [626, 296] on button "CREAR CLIENTE" at bounding box center [682, 319] width 189 height 57
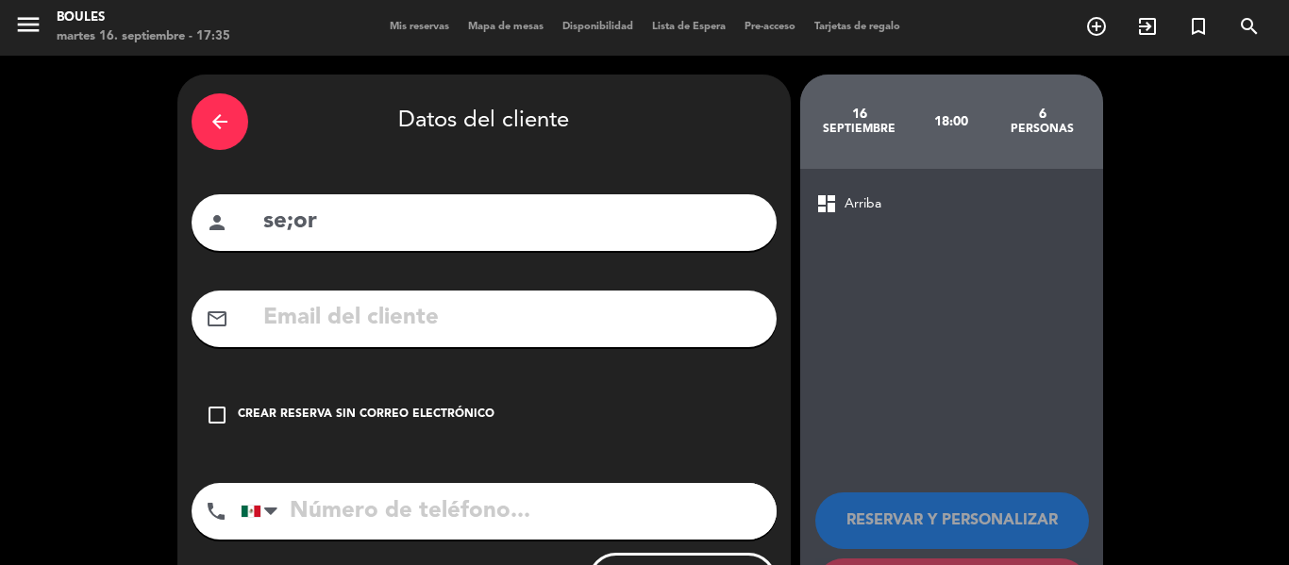
click at [409, 410] on div "Crear reserva sin correo electrónico" at bounding box center [366, 415] width 257 height 19
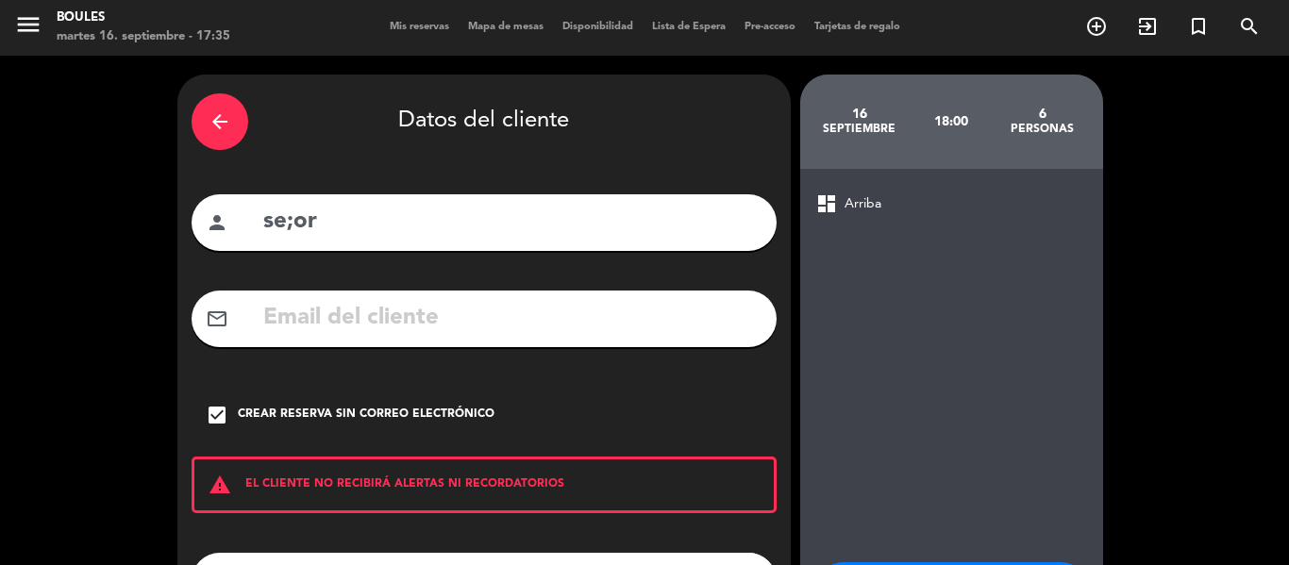
scroll to position [162, 0]
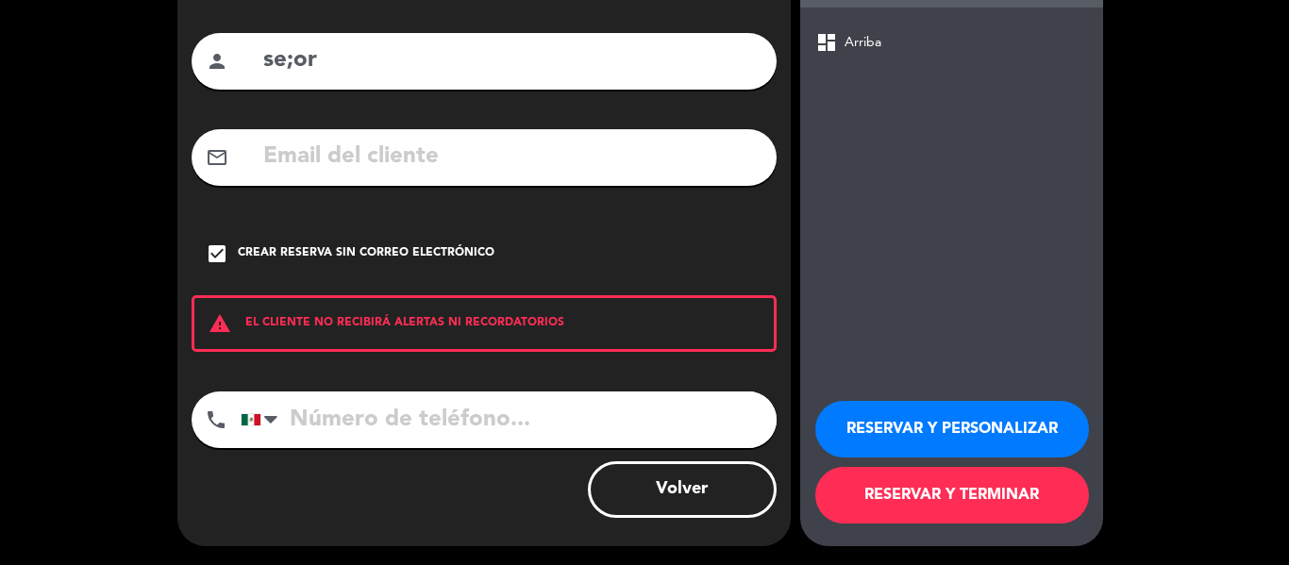
click at [861, 497] on button "RESERVAR Y TERMINAR" at bounding box center [952, 495] width 274 height 57
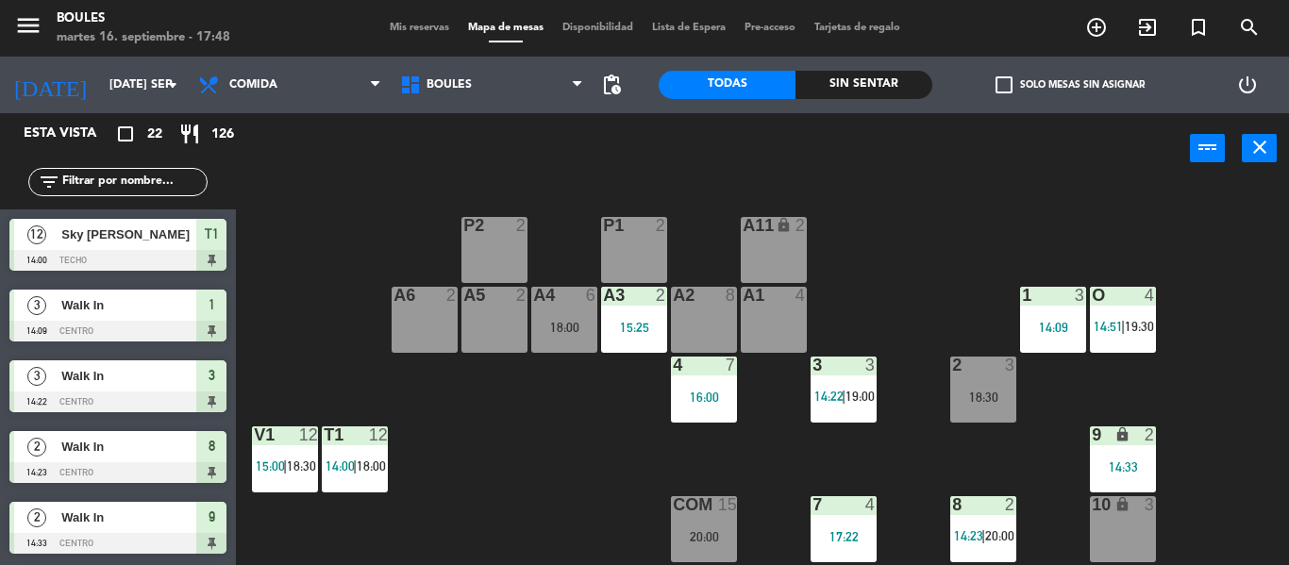
click at [493, 325] on div "A5 2" at bounding box center [494, 320] width 66 height 66
